Goal: Task Accomplishment & Management: Manage account settings

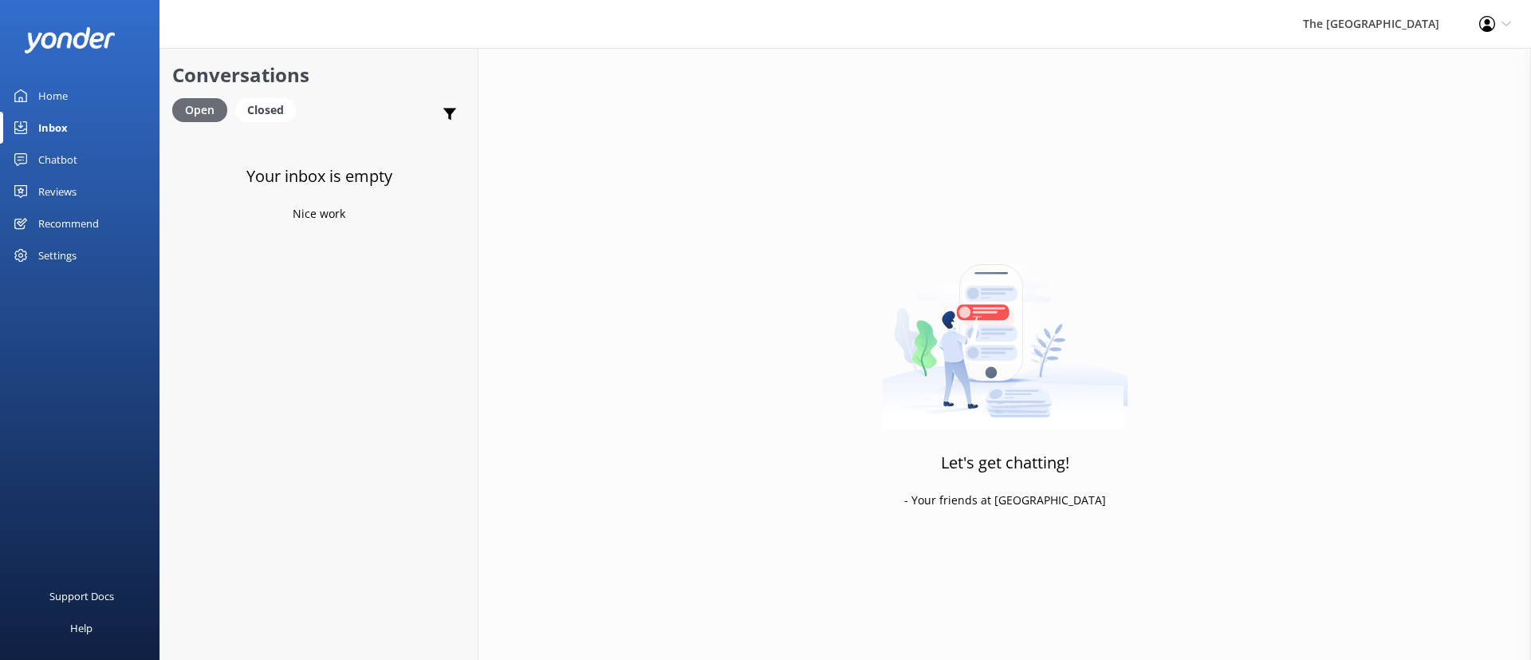
click at [209, 108] on div "Open" at bounding box center [199, 110] width 55 height 24
click at [263, 109] on div "Closed" at bounding box center [265, 110] width 61 height 24
click at [188, 114] on div "Open" at bounding box center [198, 110] width 53 height 24
click at [266, 106] on div "Closed" at bounding box center [265, 110] width 61 height 24
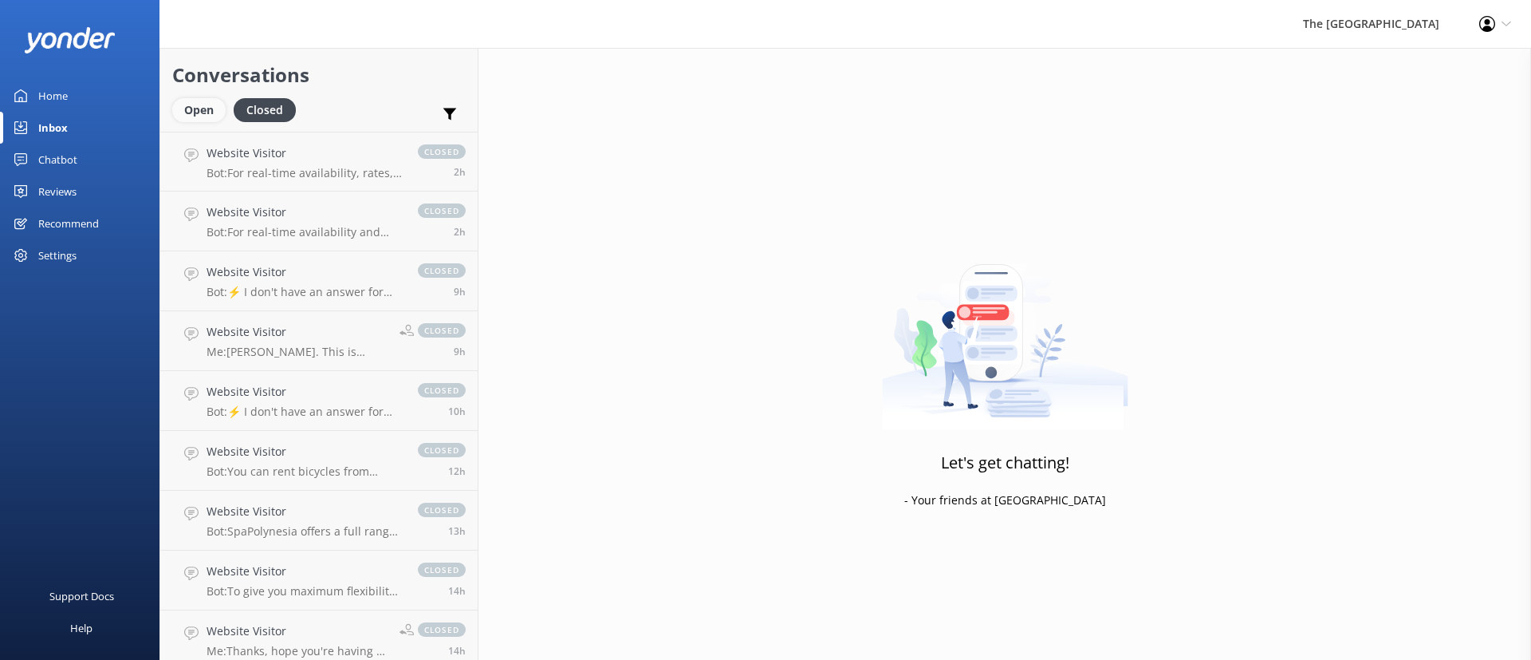
click at [195, 111] on div "Open" at bounding box center [198, 110] width 53 height 24
